Goal: Task Accomplishment & Management: Manage account settings

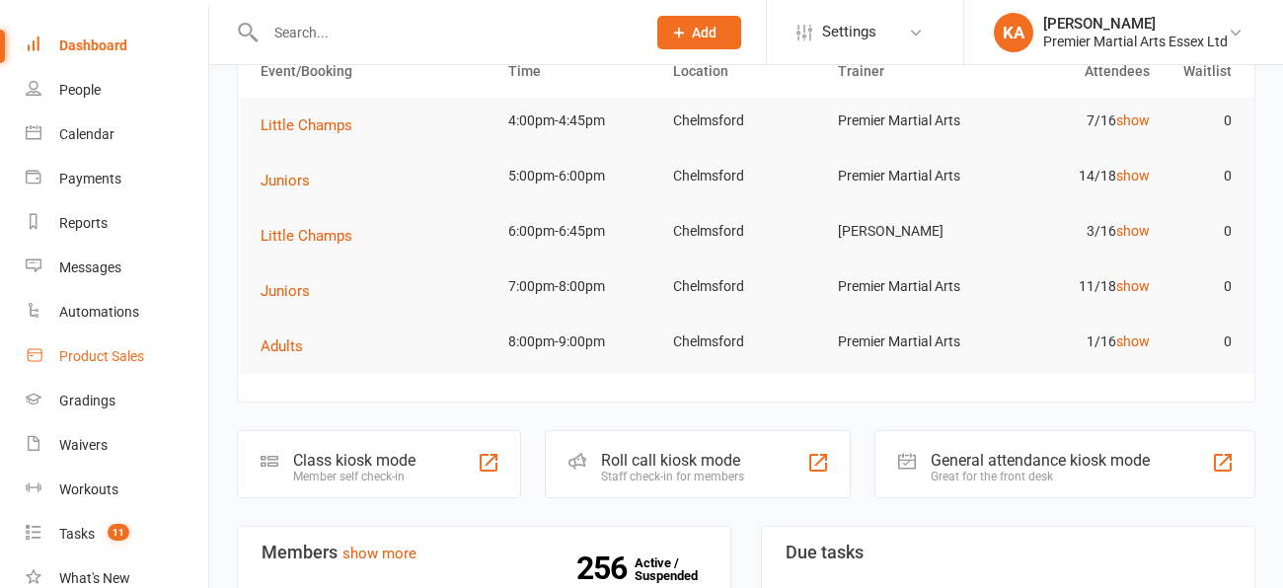
scroll to position [137, 0]
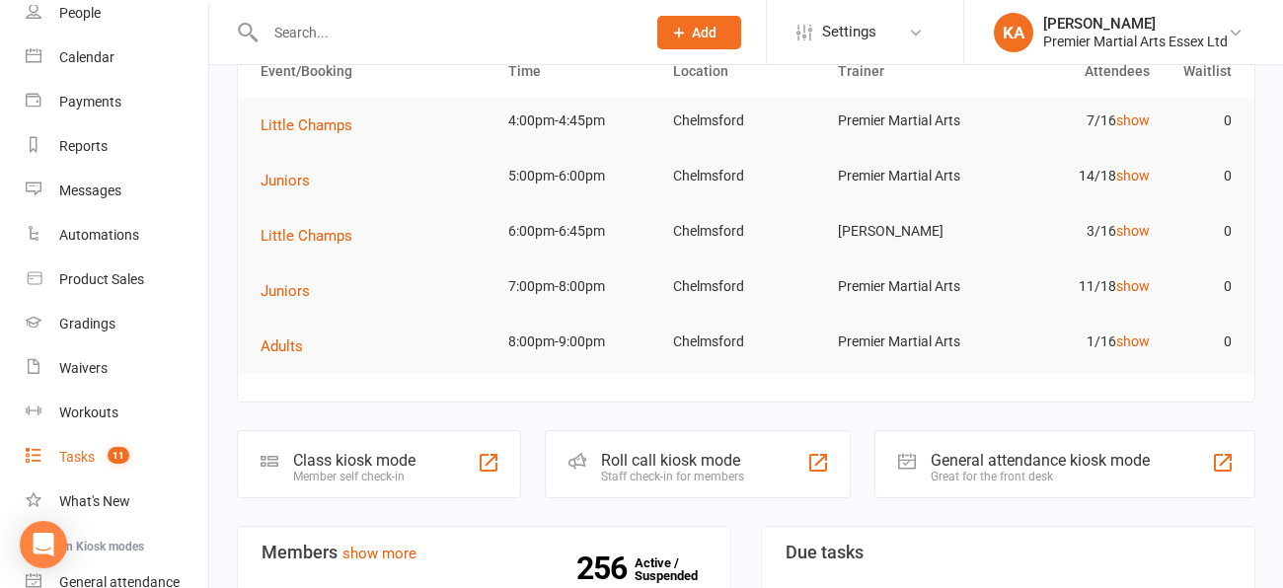
click at [89, 453] on div "Tasks" at bounding box center [77, 457] width 36 height 16
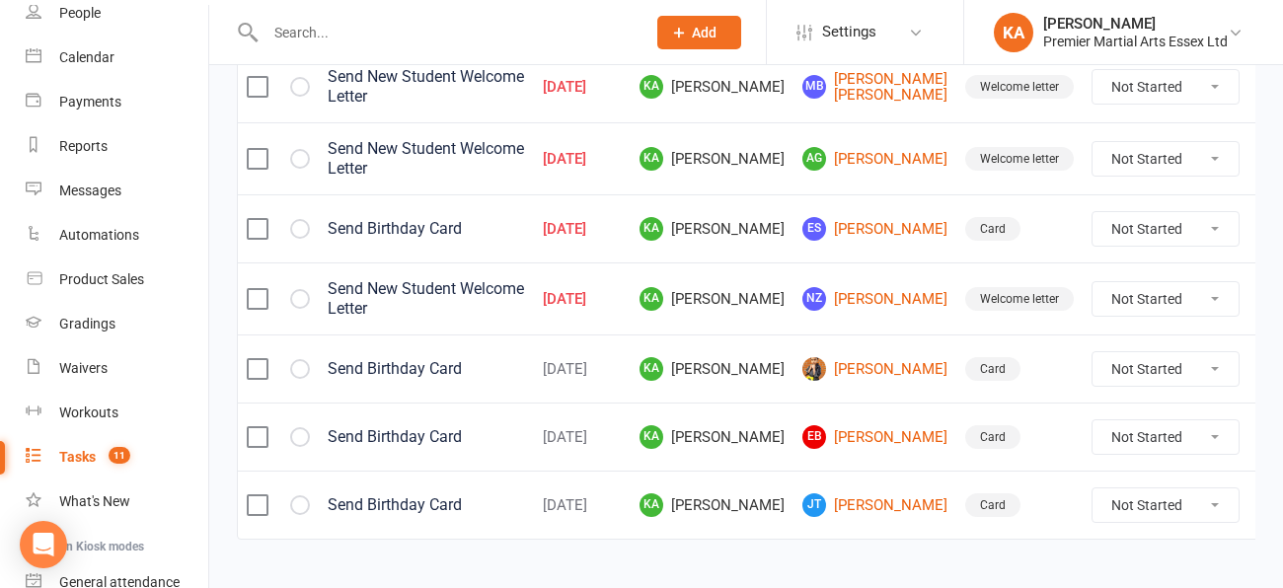
scroll to position [319, 0]
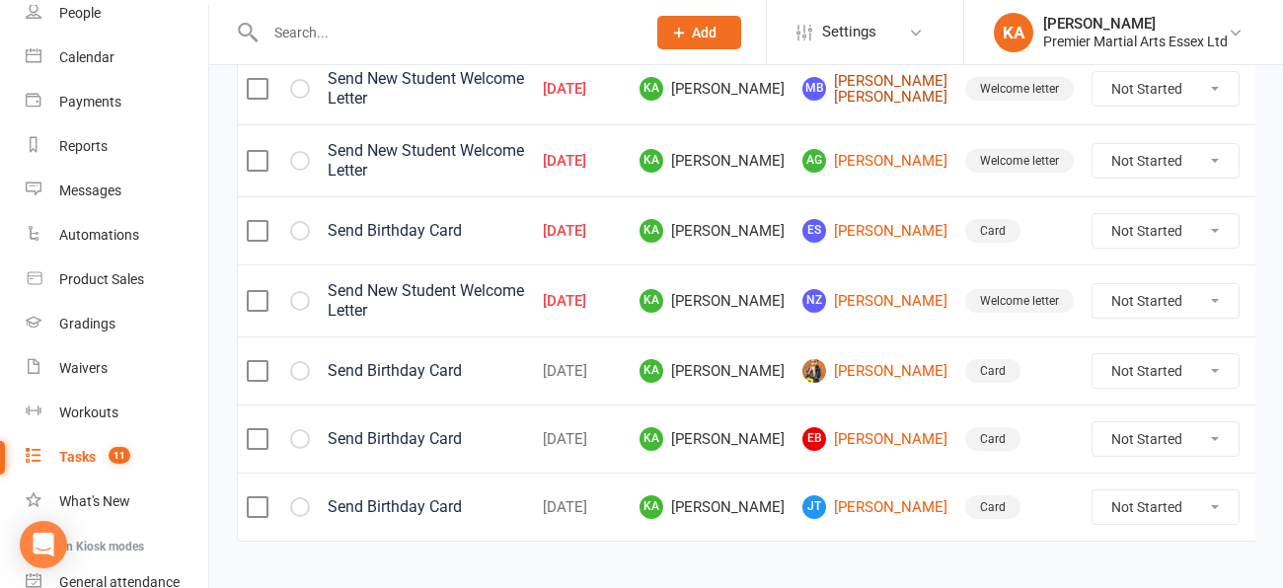
click at [864, 104] on link "MB [PERSON_NAME] [PERSON_NAME]" at bounding box center [874, 89] width 145 height 33
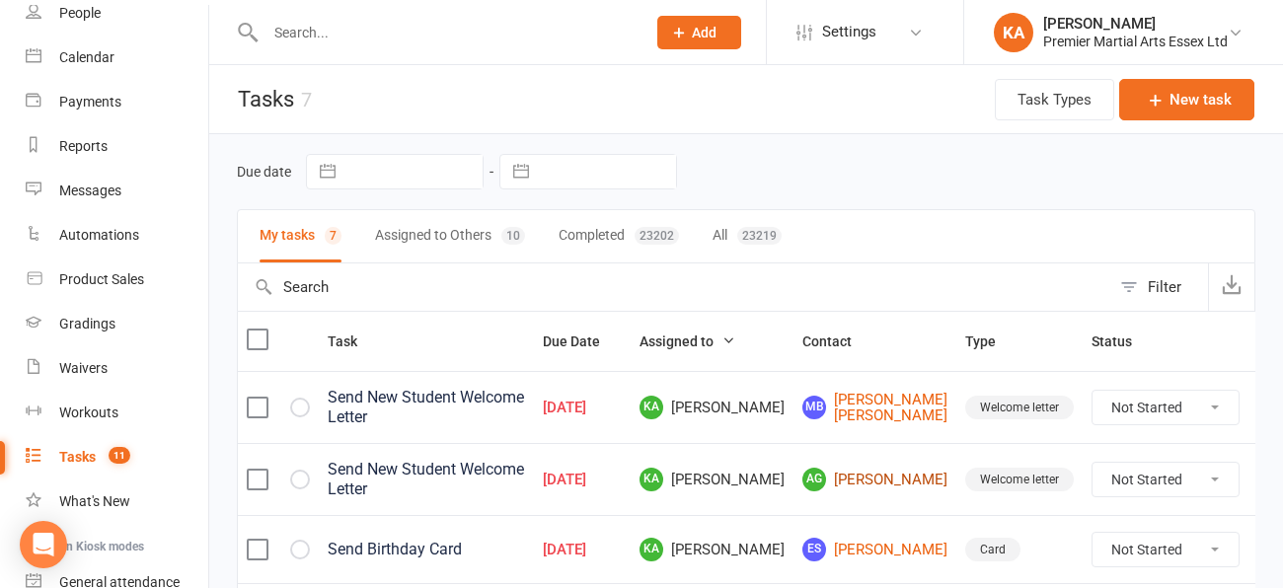
click at [855, 492] on link "AG [PERSON_NAME]" at bounding box center [874, 480] width 145 height 24
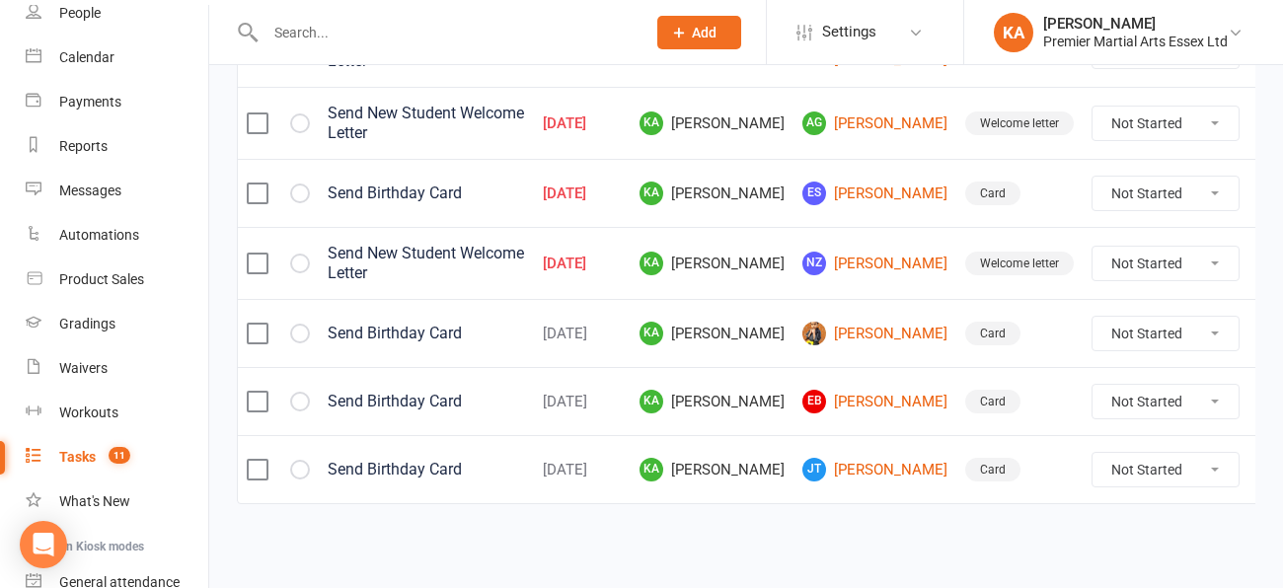
scroll to position [374, 0]
click at [856, 270] on link "NZ [PERSON_NAME]" at bounding box center [874, 264] width 145 height 24
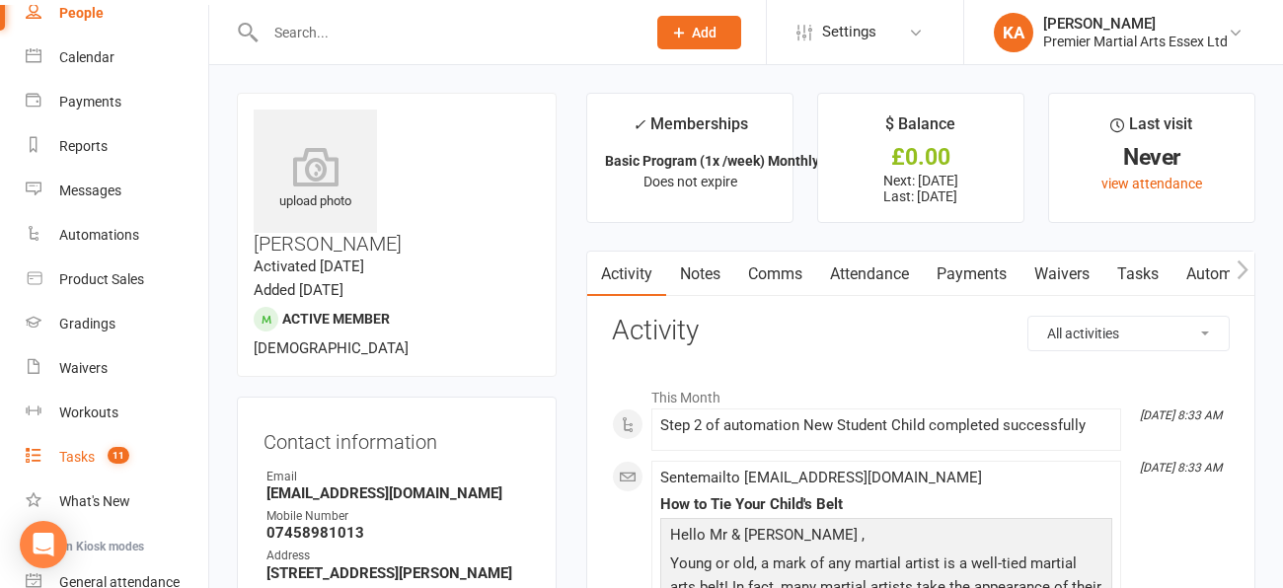
click at [81, 459] on div "Tasks" at bounding box center [77, 457] width 36 height 16
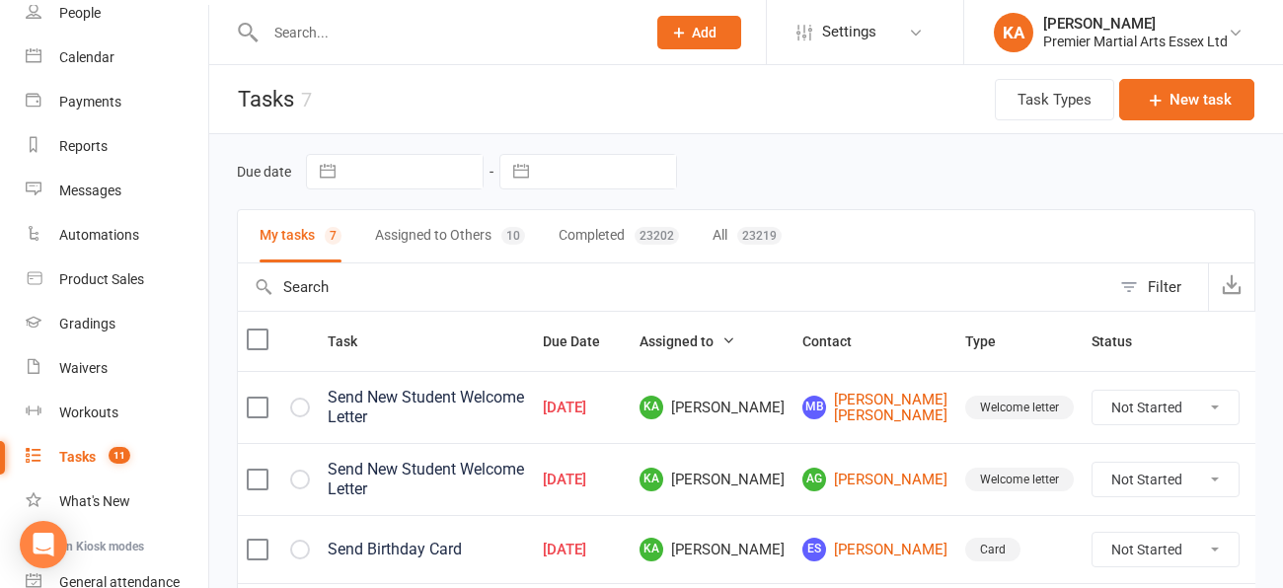
click at [1177, 419] on select "Not Started In Progress Waiting Complete" at bounding box center [1166, 408] width 146 height 34
click at [1093, 405] on select "Not Started In Progress Waiting Complete" at bounding box center [1166, 408] width 146 height 34
select select "unstarted"
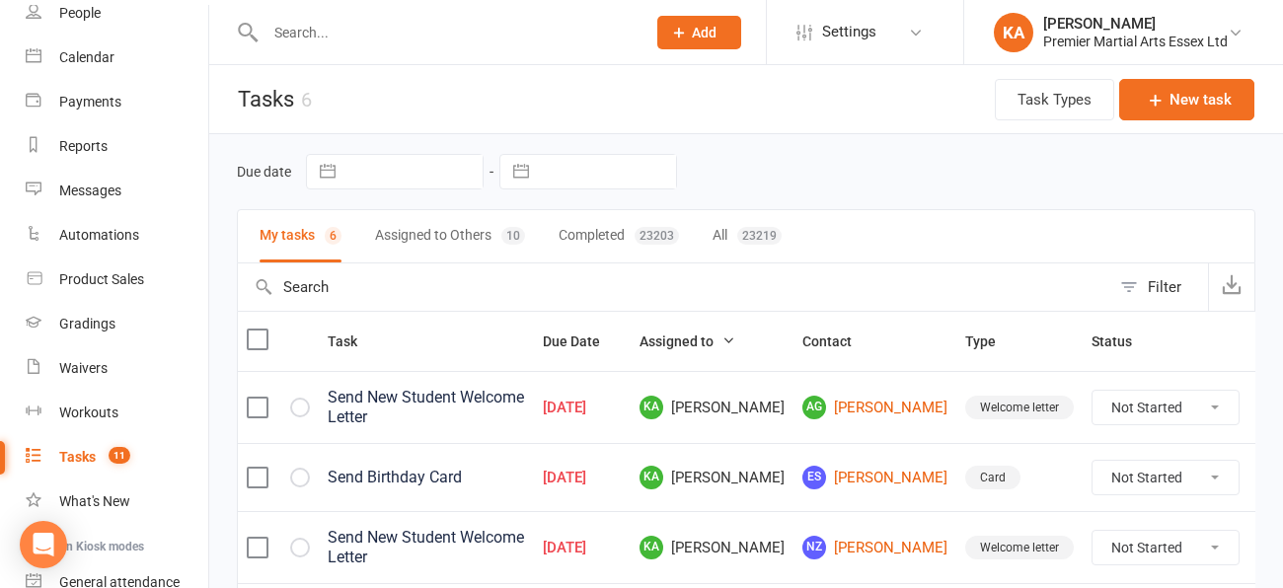
click at [1184, 408] on select "Not Started In Progress Waiting Complete" at bounding box center [1166, 408] width 146 height 34
click at [1093, 391] on select "Not Started In Progress Waiting Complete" at bounding box center [1166, 408] width 146 height 34
select select "unstarted"
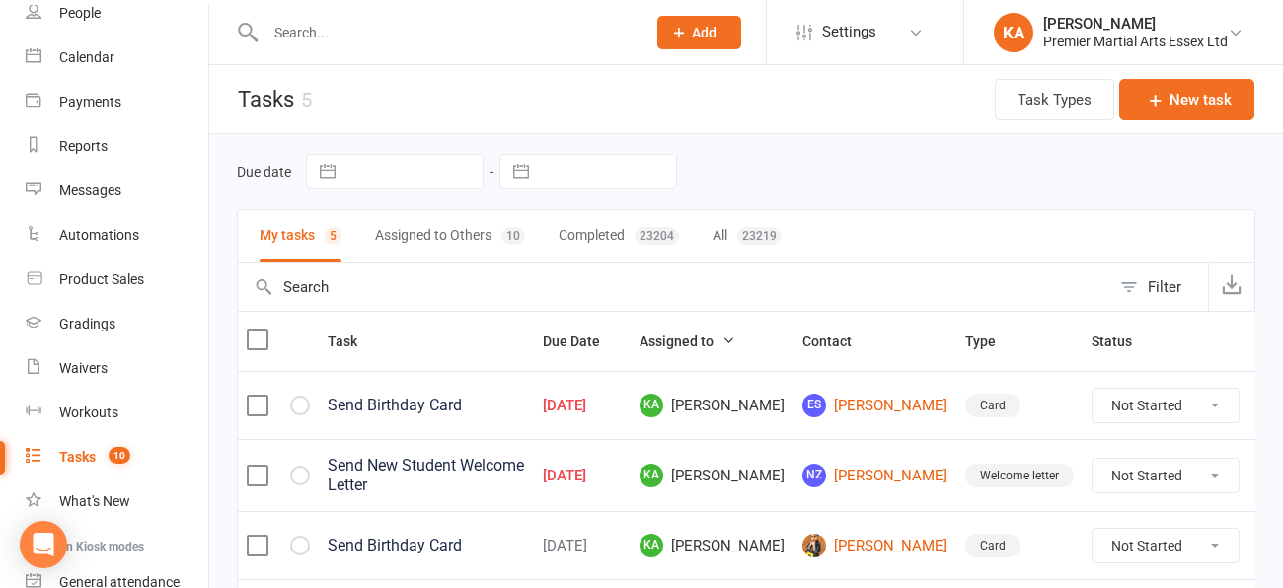
click at [1176, 401] on select "Not Started In Progress Waiting Complete" at bounding box center [1166, 406] width 146 height 34
click at [1093, 390] on select "Not Started In Progress Waiting Complete" at bounding box center [1166, 406] width 146 height 34
select select "unstarted"
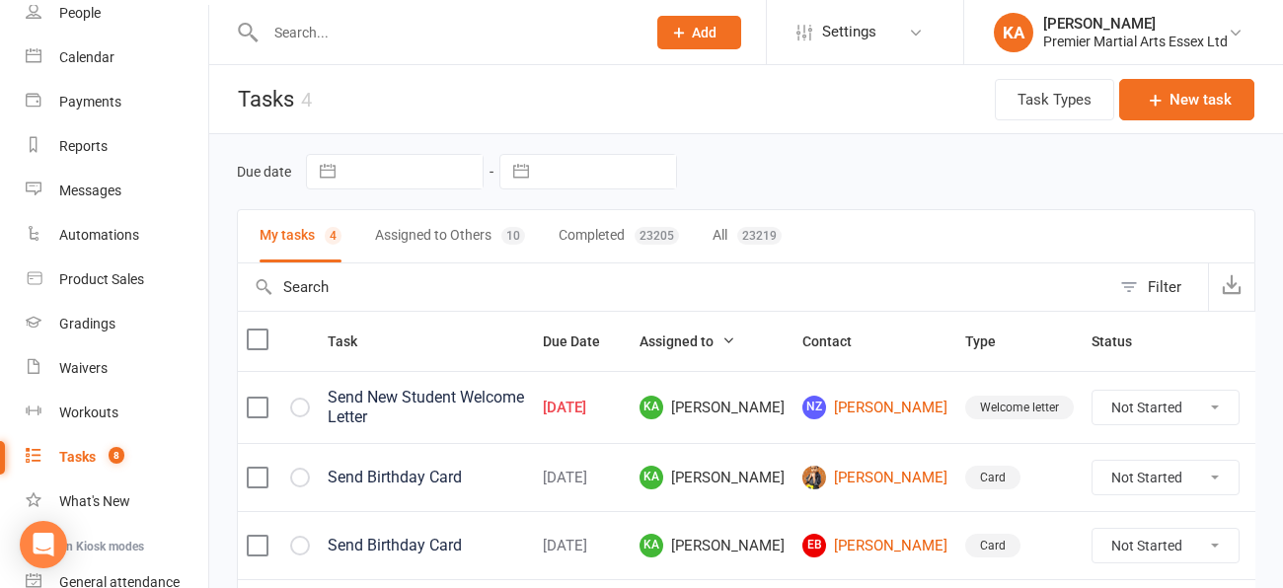
click at [1175, 416] on select "Not Started In Progress Waiting Complete" at bounding box center [1166, 408] width 146 height 34
click at [1093, 391] on select "Not Started In Progress Waiting Complete" at bounding box center [1166, 408] width 146 height 34
select select "unstarted"
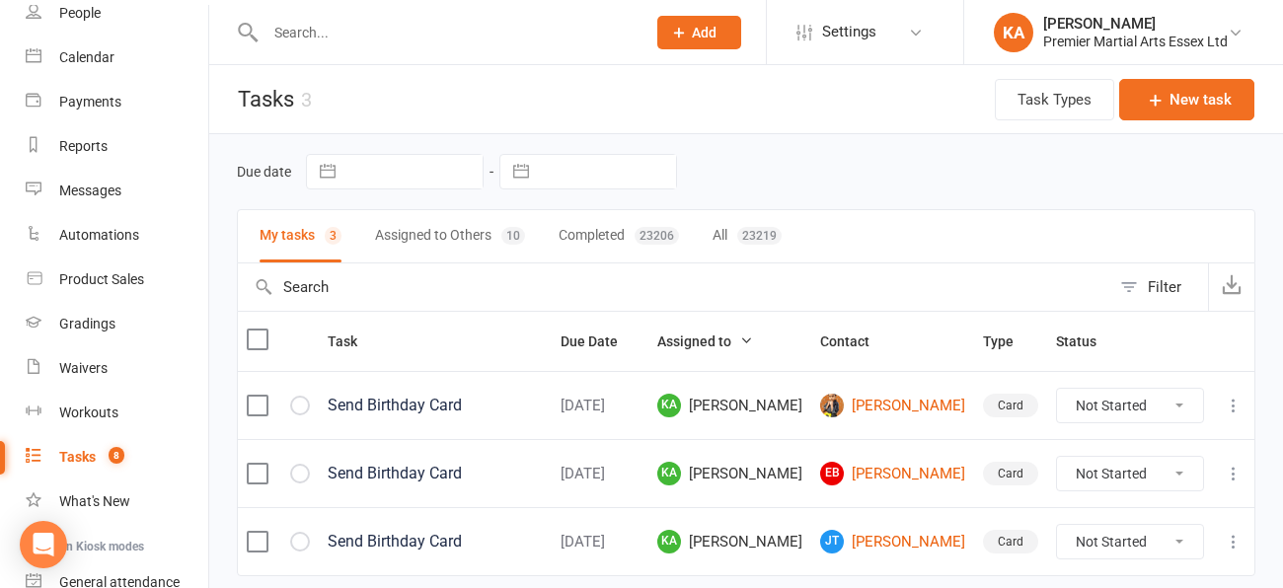
click at [1182, 404] on select "Not Started In Progress Waiting Complete" at bounding box center [1130, 406] width 146 height 34
click at [1057, 390] on select "Not Started In Progress Waiting Complete" at bounding box center [1130, 406] width 146 height 34
select select "unstarted"
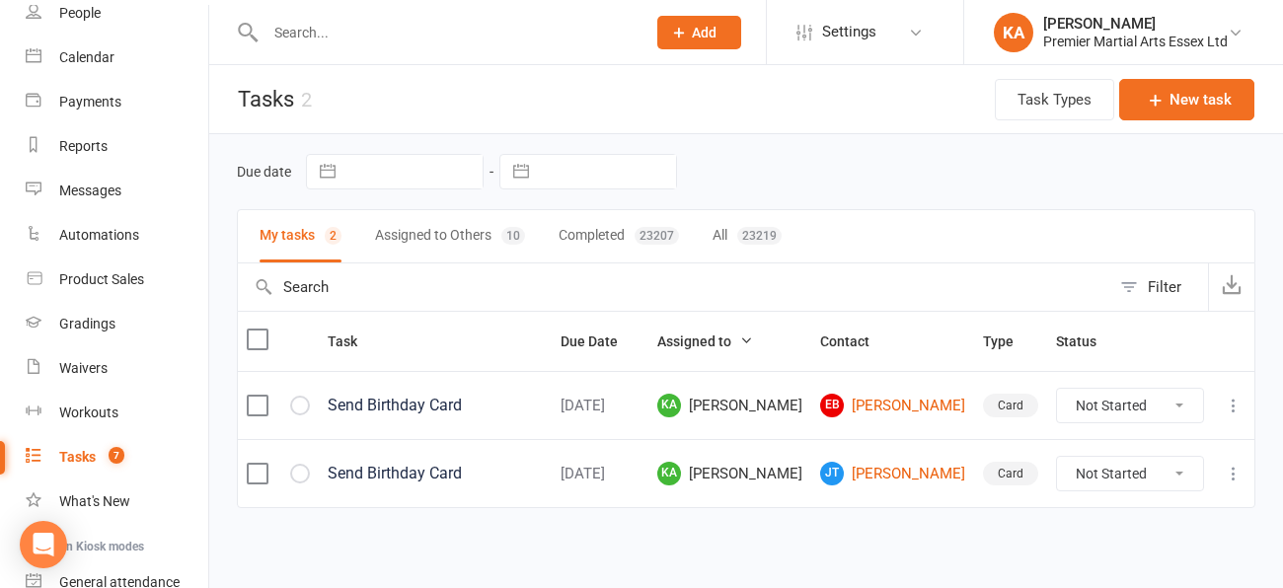
click at [1177, 413] on select "Not Started In Progress Waiting Complete" at bounding box center [1130, 406] width 146 height 34
click at [1057, 390] on select "Not Started In Progress Waiting Complete" at bounding box center [1130, 406] width 146 height 34
select select "unstarted"
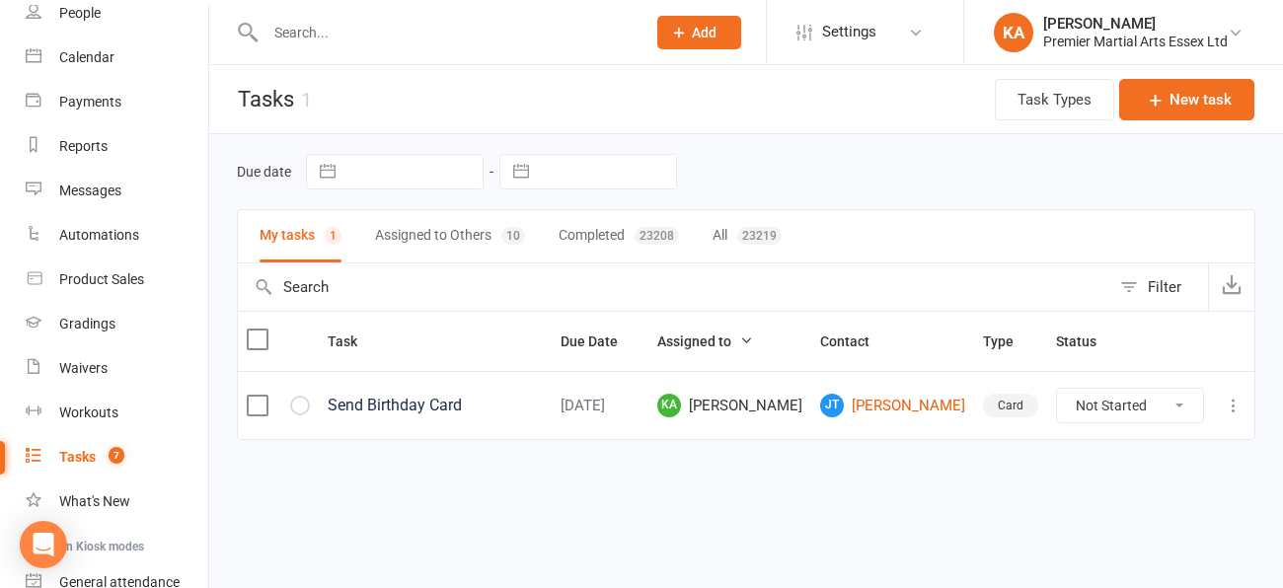
click at [1176, 408] on select "Not Started In Progress Waiting Complete" at bounding box center [1130, 406] width 146 height 34
